Goal: Task Accomplishment & Management: Manage account settings

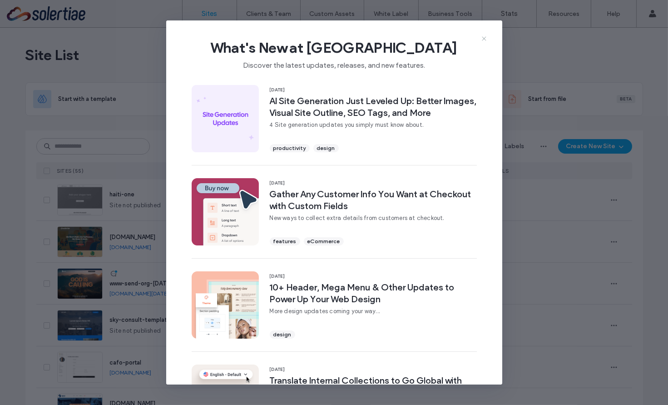
click at [487, 39] on icon at bounding box center [484, 38] width 7 height 7
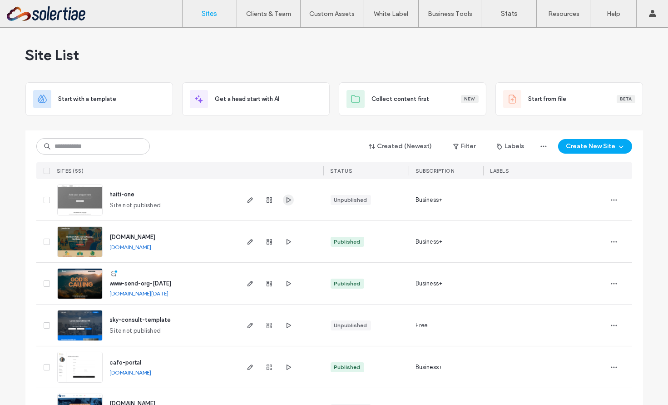
click at [285, 201] on icon "button" at bounding box center [288, 199] width 7 height 7
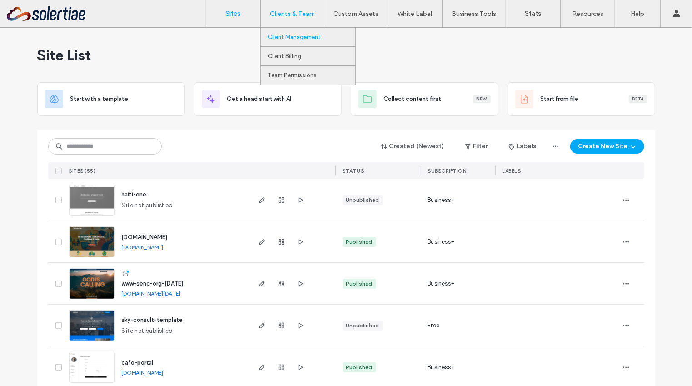
click at [299, 37] on label "Client Management" at bounding box center [294, 37] width 53 height 7
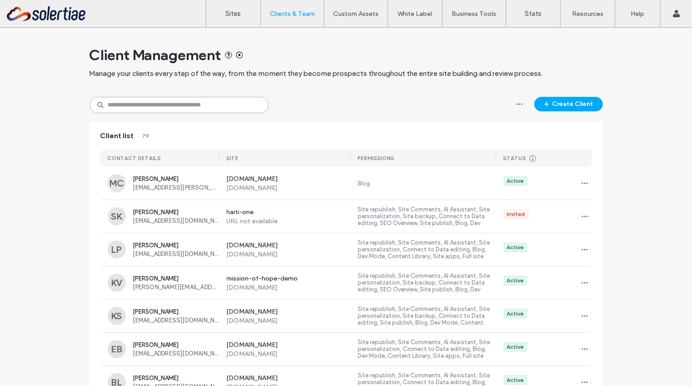
click at [219, 108] on input at bounding box center [179, 105] width 179 height 16
type input "****"
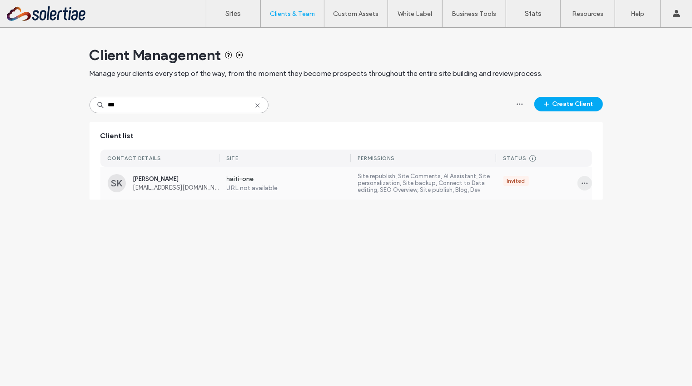
type input "***"
click at [587, 185] on icon "button" at bounding box center [584, 183] width 7 height 7
click at [593, 209] on span at bounding box center [590, 207] width 11 height 10
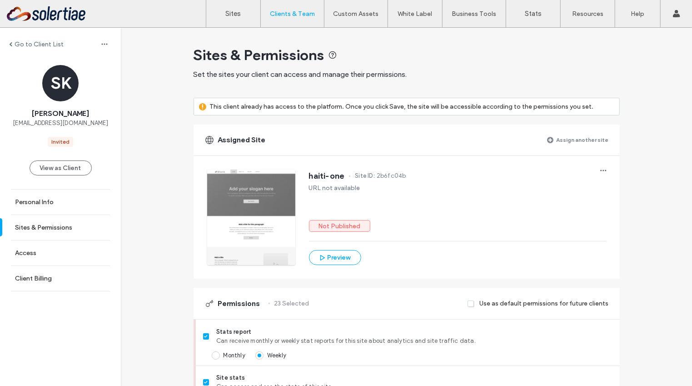
click at [569, 138] on label "Assign another site" at bounding box center [583, 140] width 52 height 16
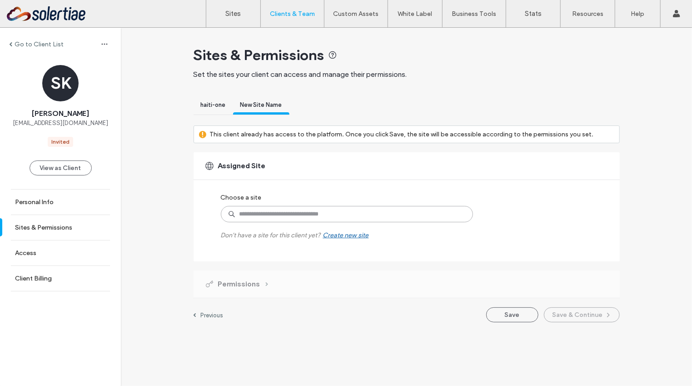
click at [336, 212] on input at bounding box center [347, 214] width 252 height 16
type input "*******"
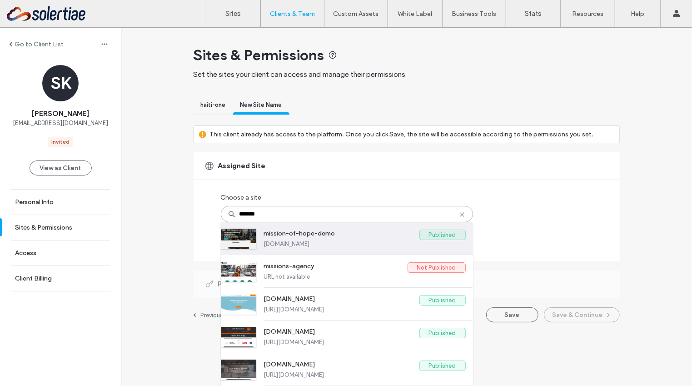
click at [405, 244] on label "mission-of-hope-demo.solertiaewebsites.com" at bounding box center [365, 243] width 202 height 7
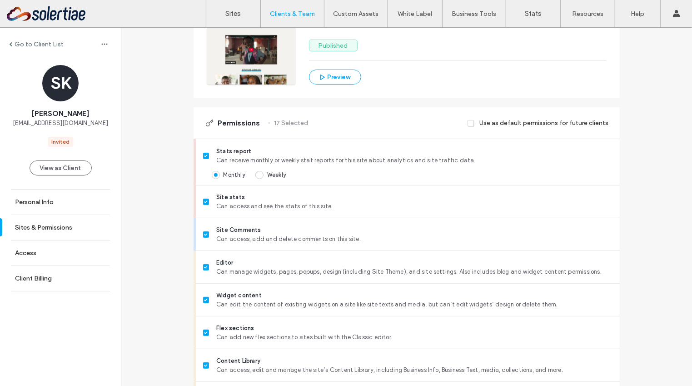
scroll to position [281, 0]
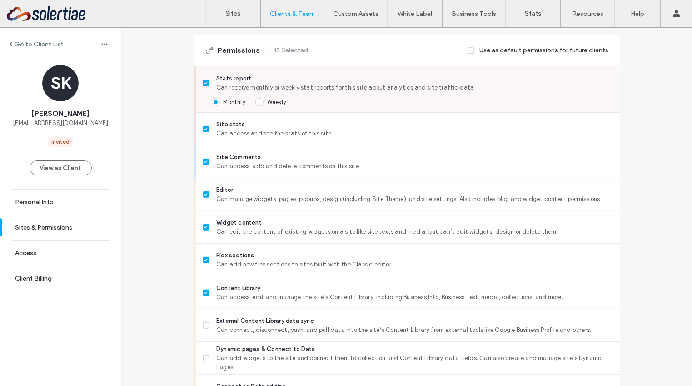
click at [204, 82] on icon at bounding box center [206, 83] width 4 height 3
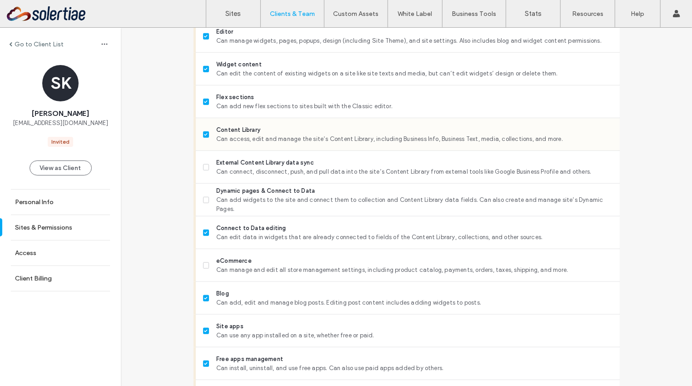
scroll to position [426, 0]
click at [300, 173] on span "Can connect, disconnect, push, and pull data into the site’s Content Library fr…" at bounding box center [414, 171] width 396 height 9
click at [300, 191] on span "Dynamic pages & Connect to Data" at bounding box center [414, 190] width 396 height 9
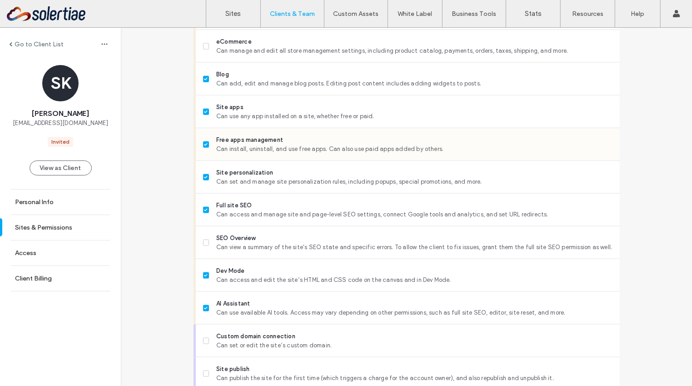
scroll to position [660, 0]
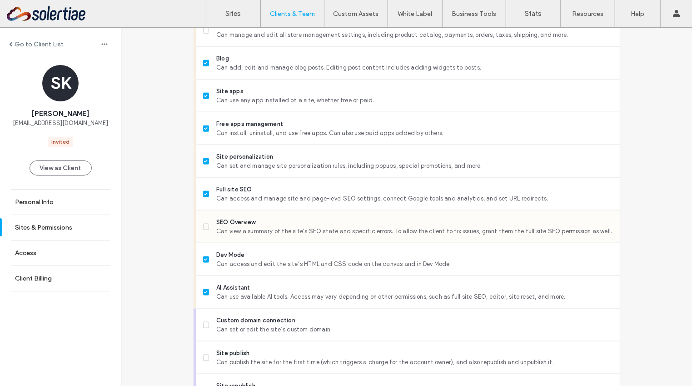
click at [307, 224] on span "SEO Overview" at bounding box center [414, 222] width 396 height 9
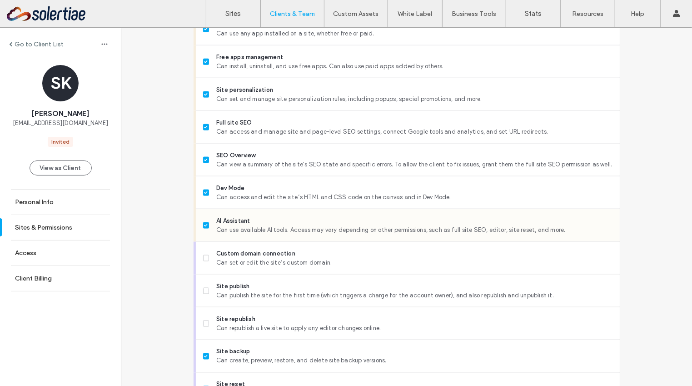
scroll to position [728, 0]
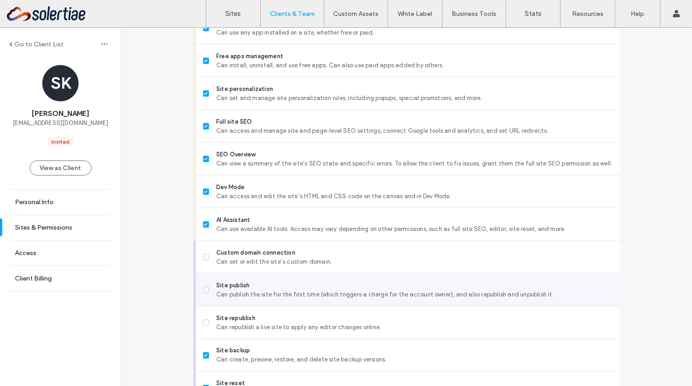
click at [340, 299] on div "Site publish Can publish the site for the first time (which triggers a charge f…" at bounding box center [411, 290] width 417 height 32
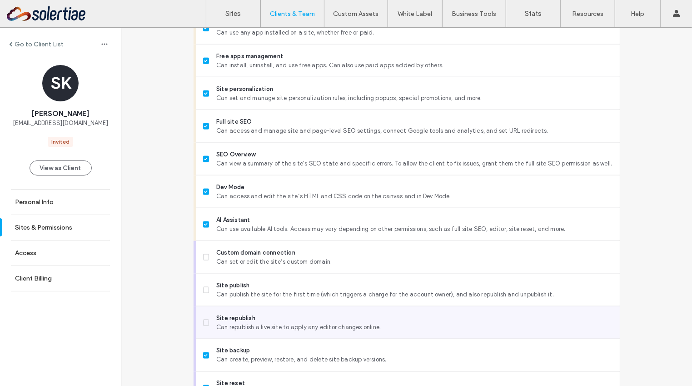
click at [340, 317] on span "Site republish" at bounding box center [414, 318] width 396 height 9
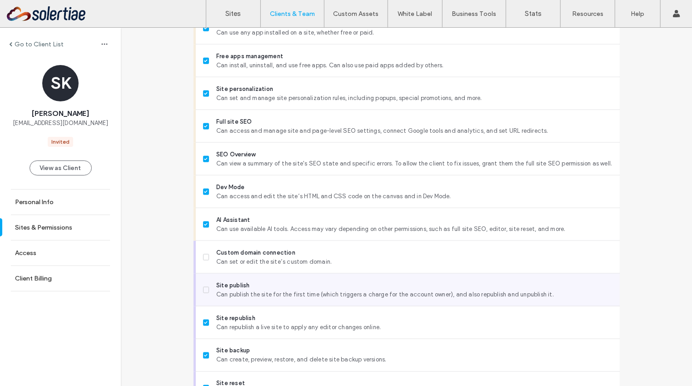
click at [311, 290] on span "Can publish the site for the first time (which triggers a charge for the accoun…" at bounding box center [414, 294] width 396 height 9
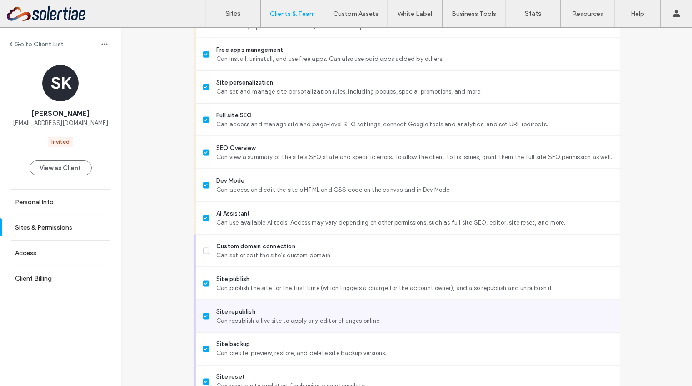
scroll to position [778, 0]
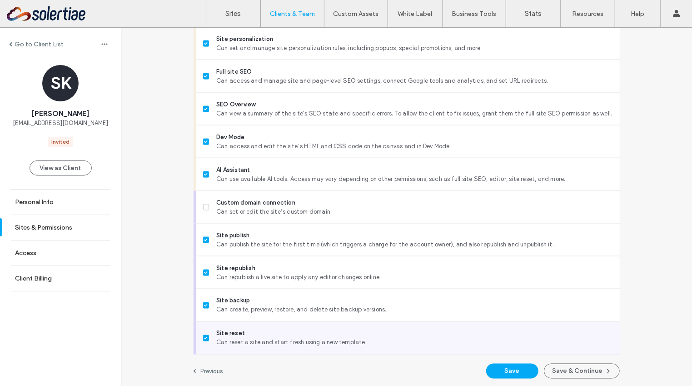
click at [337, 335] on span "Site reset" at bounding box center [414, 333] width 396 height 9
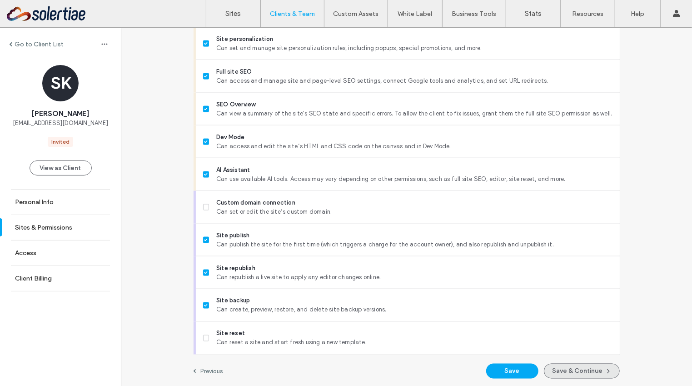
click at [579, 370] on button "Save & Continue" at bounding box center [582, 371] width 76 height 15
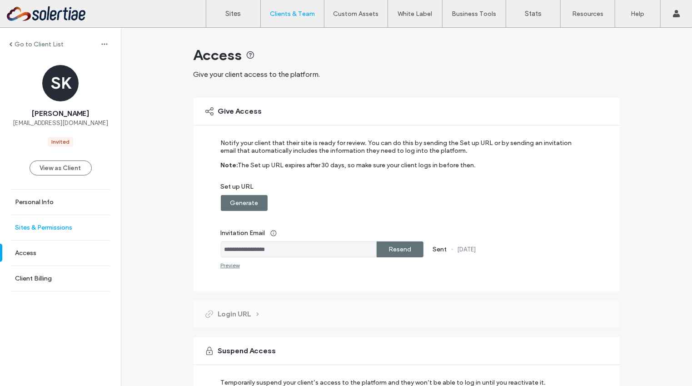
click at [75, 227] on link "Sites & Permissions" at bounding box center [60, 227] width 121 height 25
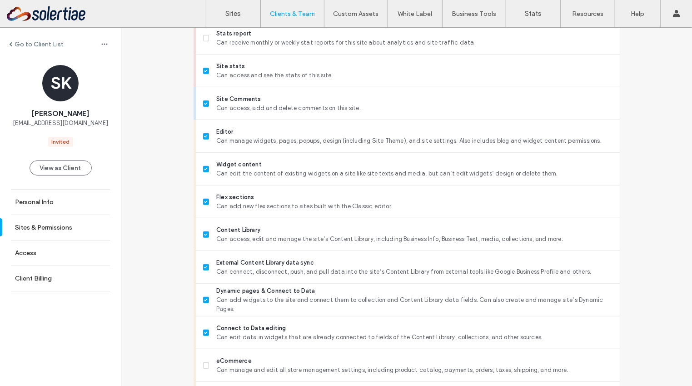
scroll to position [503, 0]
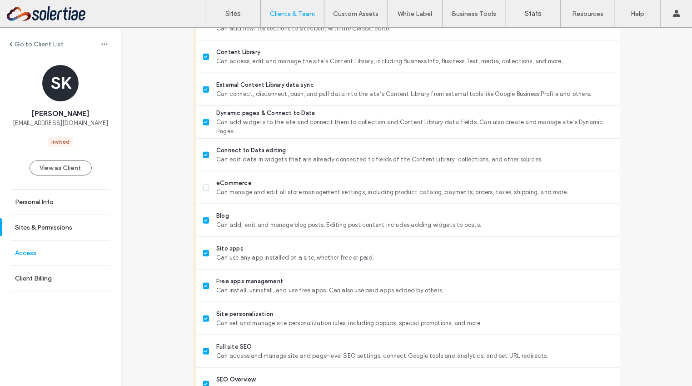
click at [37, 253] on link "Access" at bounding box center [60, 252] width 121 height 25
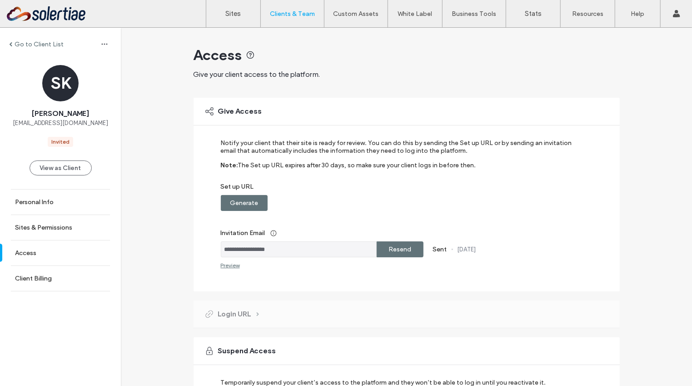
click at [408, 244] on label "Resend" at bounding box center [400, 249] width 23 height 17
click at [50, 224] on label "Sites & Permissions" at bounding box center [43, 228] width 57 height 8
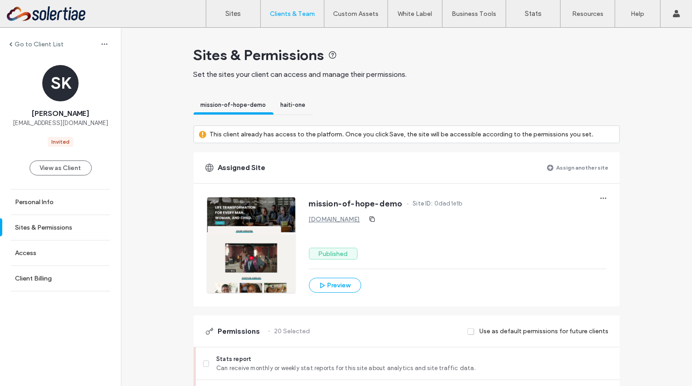
click at [591, 161] on label "Assign another site" at bounding box center [583, 168] width 52 height 16
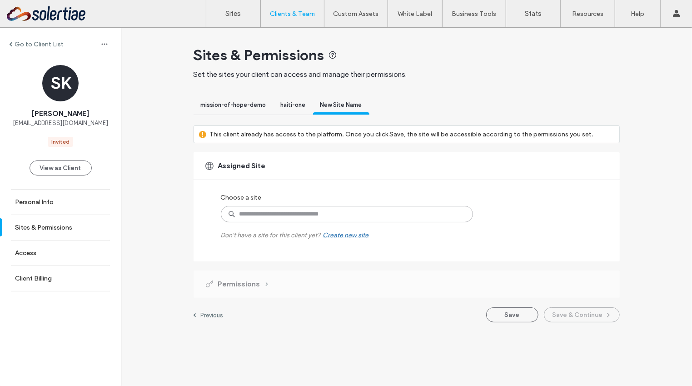
click at [358, 211] on input at bounding box center [347, 214] width 252 height 16
type input "*"
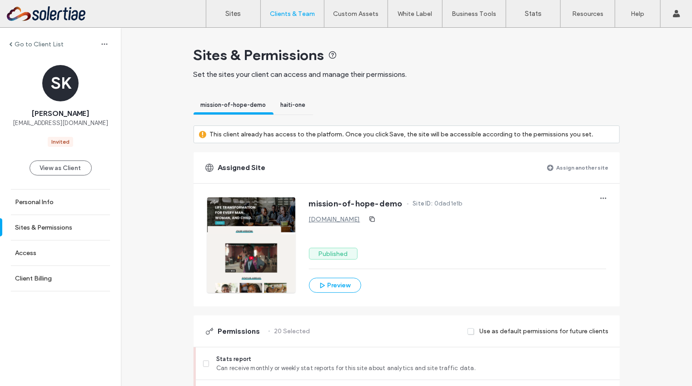
click at [585, 164] on label "Assign another site" at bounding box center [583, 168] width 52 height 16
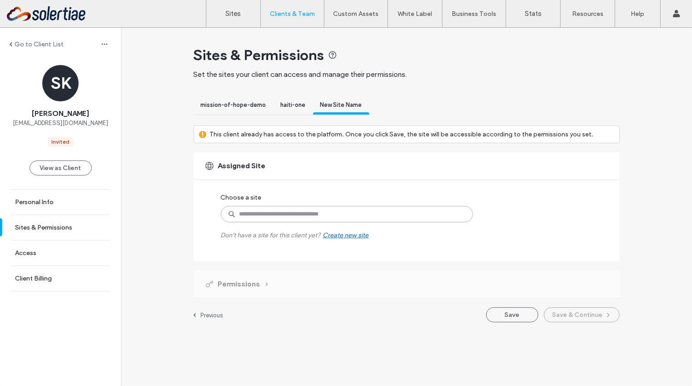
click at [264, 219] on input at bounding box center [347, 214] width 252 height 16
type input "*"
click at [221, 15] on link "Sites" at bounding box center [233, 13] width 54 height 27
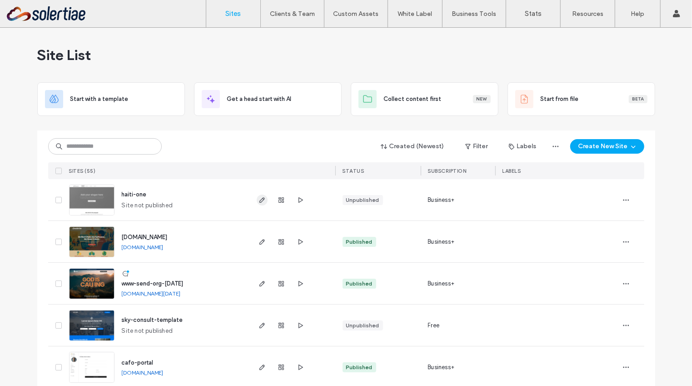
click at [261, 199] on icon "button" at bounding box center [262, 199] width 7 height 7
